Goal: Entertainment & Leisure: Consume media (video, audio)

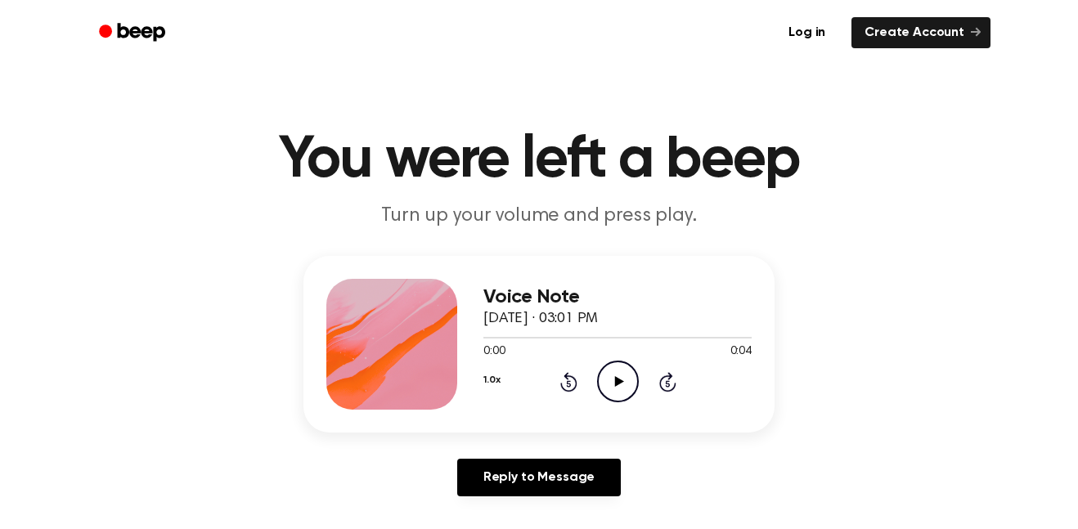
click at [622, 381] on icon "Play Audio" at bounding box center [618, 382] width 42 height 42
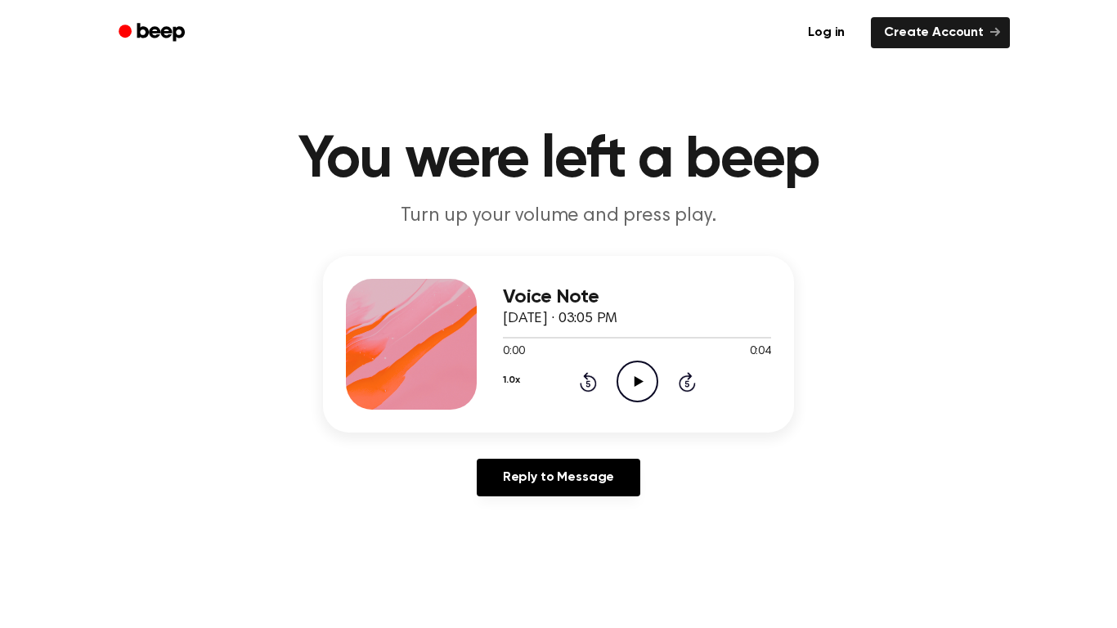
click at [635, 379] on icon at bounding box center [638, 381] width 9 height 11
click at [639, 376] on icon "Play Audio" at bounding box center [638, 382] width 42 height 42
